Goal: Find specific page/section: Find specific page/section

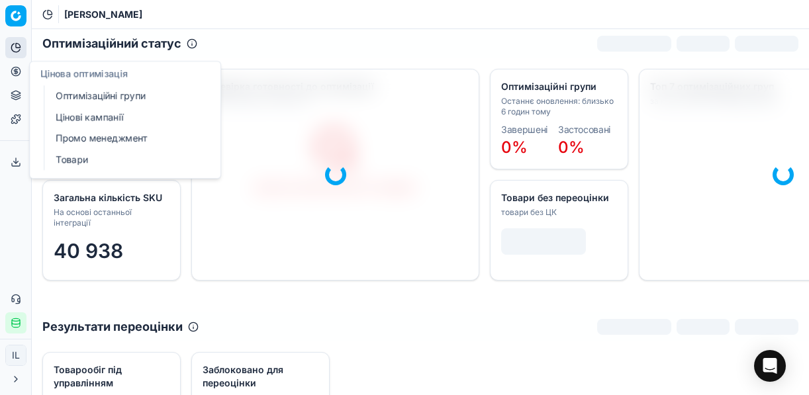
click at [98, 97] on link "Оптимізаційні групи" at bounding box center [127, 96] width 154 height 19
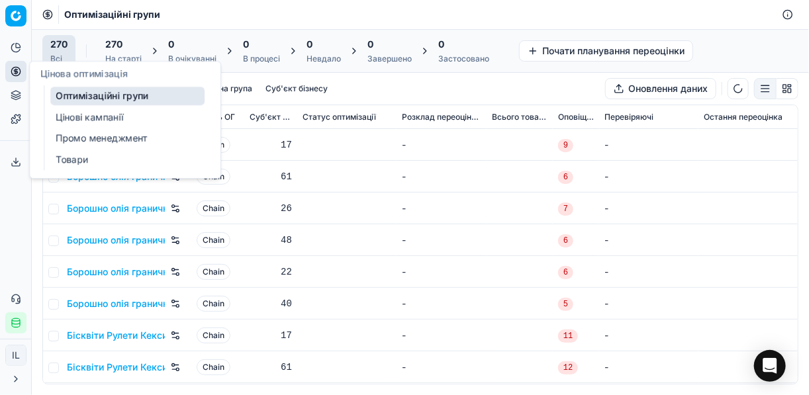
click at [92, 118] on link "Цінові кампанії" at bounding box center [127, 117] width 154 height 19
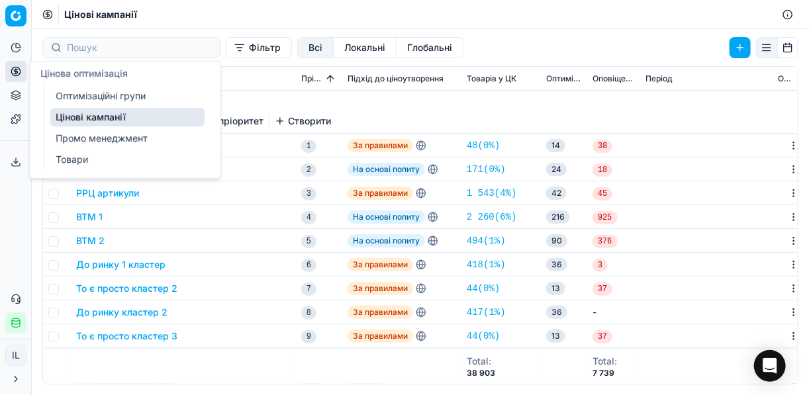
click at [76, 117] on link "Цінові кампанії" at bounding box center [127, 117] width 154 height 19
click at [115, 95] on link "Оптимізаційні групи" at bounding box center [127, 96] width 154 height 19
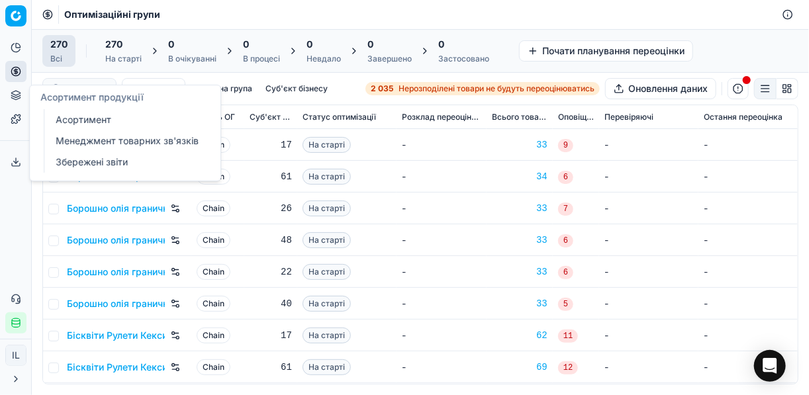
click at [88, 119] on link "Асортимент" at bounding box center [127, 120] width 154 height 19
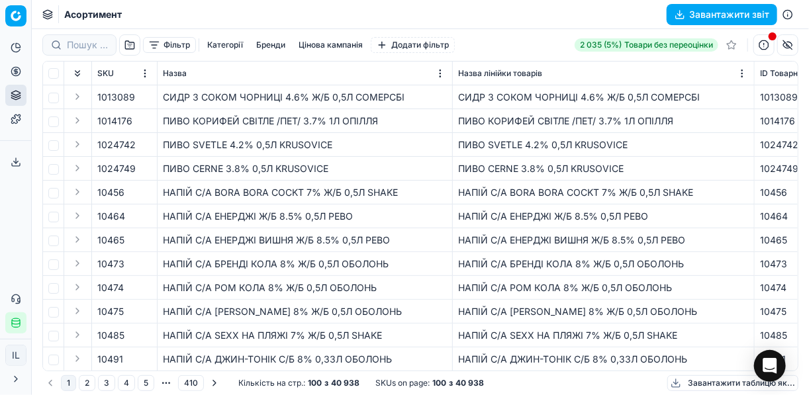
click at [278, 46] on button "Бренди" at bounding box center [271, 45] width 40 height 16
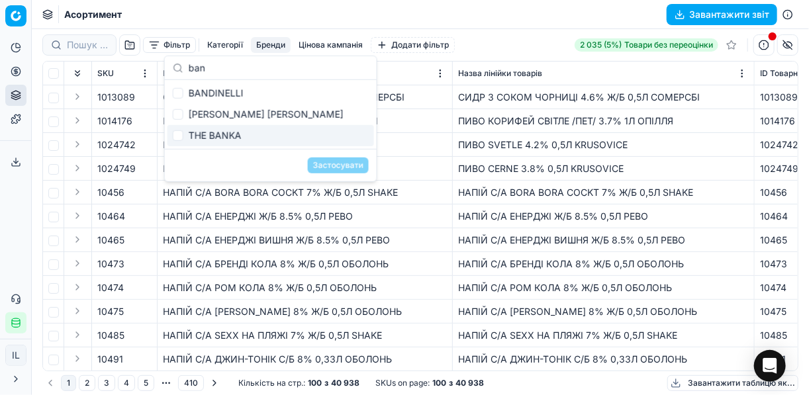
type input "ban"
click at [180, 134] on input "Suggestions" at bounding box center [178, 135] width 11 height 11
checkbox input "true"
click at [338, 165] on button "Застосувати" at bounding box center [338, 166] width 61 height 16
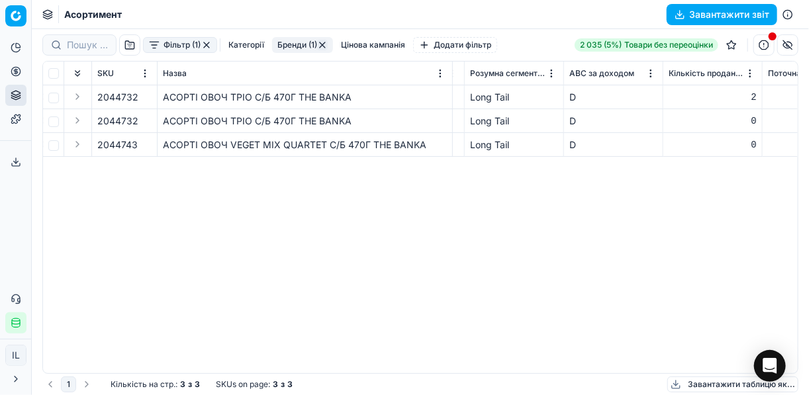
scroll to position [0, 4038]
